Goal: Information Seeking & Learning: Learn about a topic

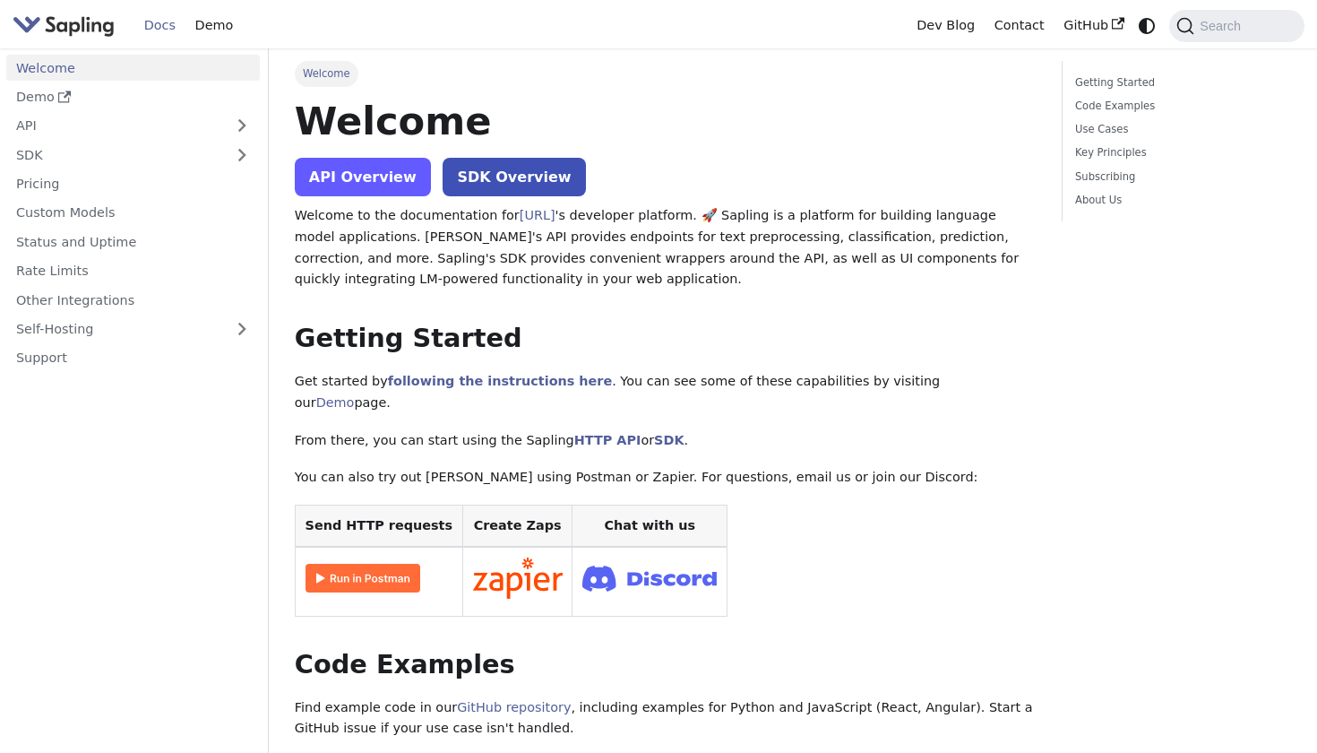
click at [372, 174] on link "API Overview" at bounding box center [363, 177] width 136 height 39
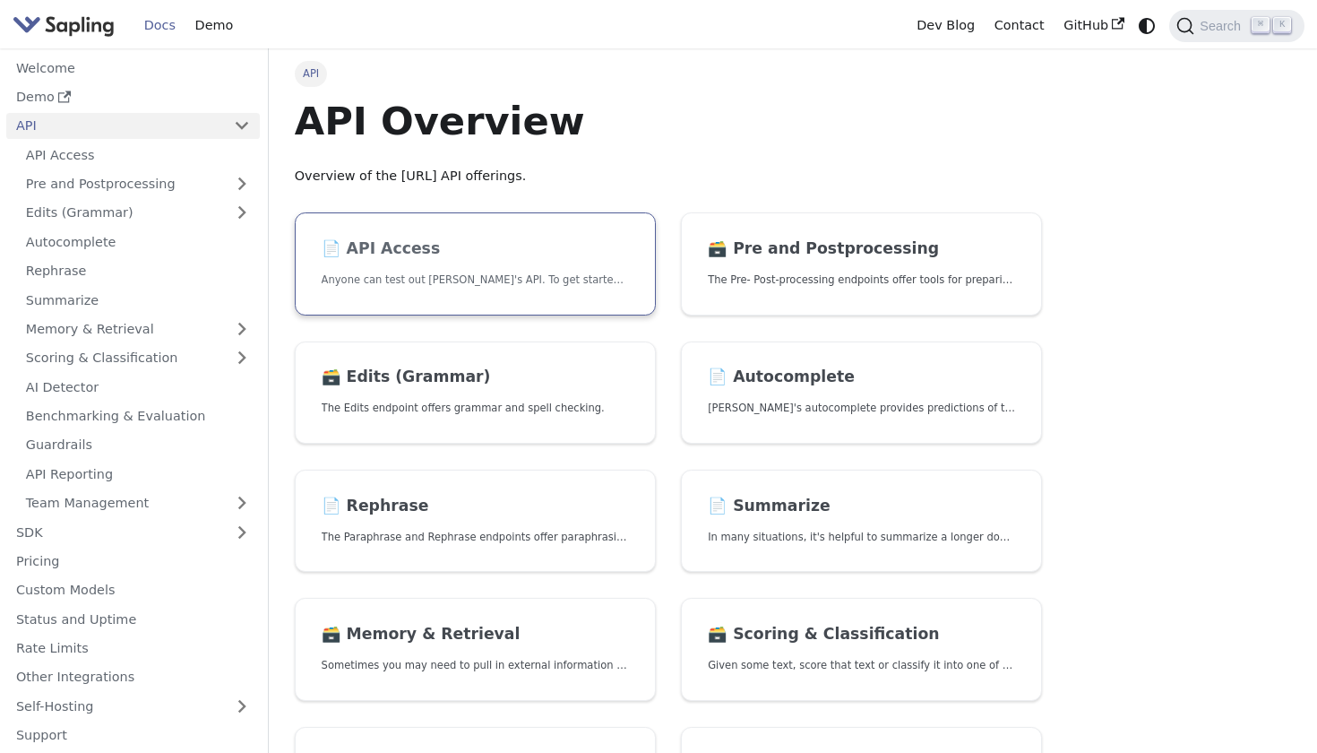
click at [445, 264] on link "📄️ API Access Anyone can test out Sapling's API. To get started with the API, s…" at bounding box center [475, 263] width 361 height 103
